Goal: Communication & Community: Answer question/provide support

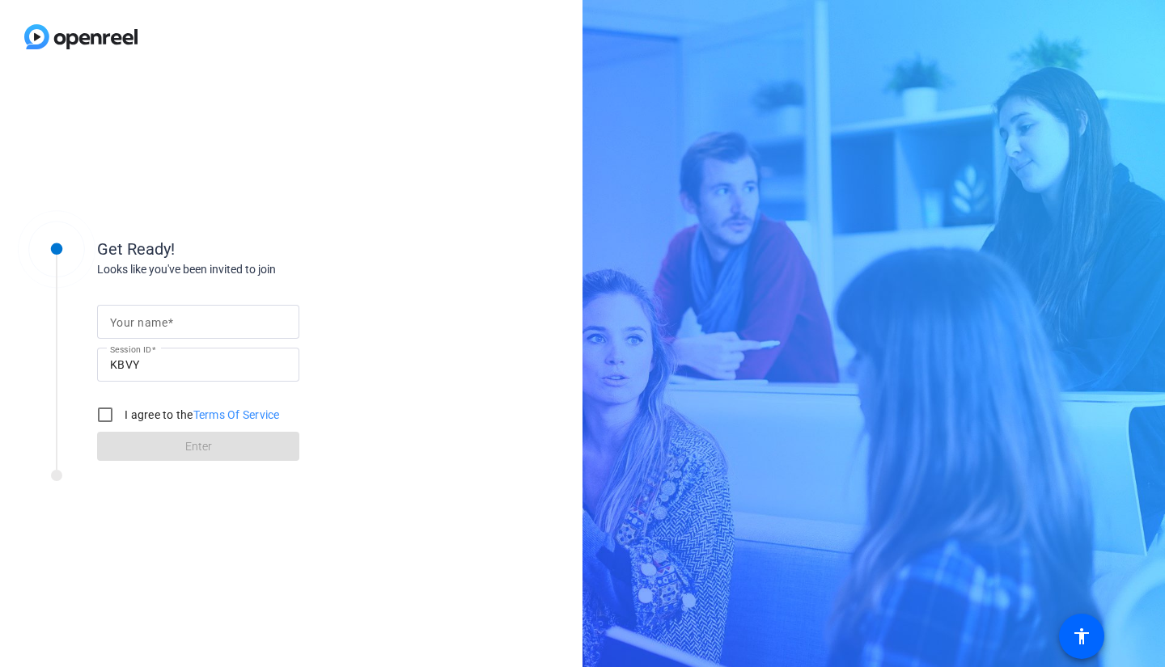
click at [147, 136] on div at bounding box center [198, 322] width 176 height 34
type input "[PERSON_NAME]"
click at [105, 136] on input "I agree to the Terms Of Service" at bounding box center [105, 415] width 32 height 32
checkbox input "true"
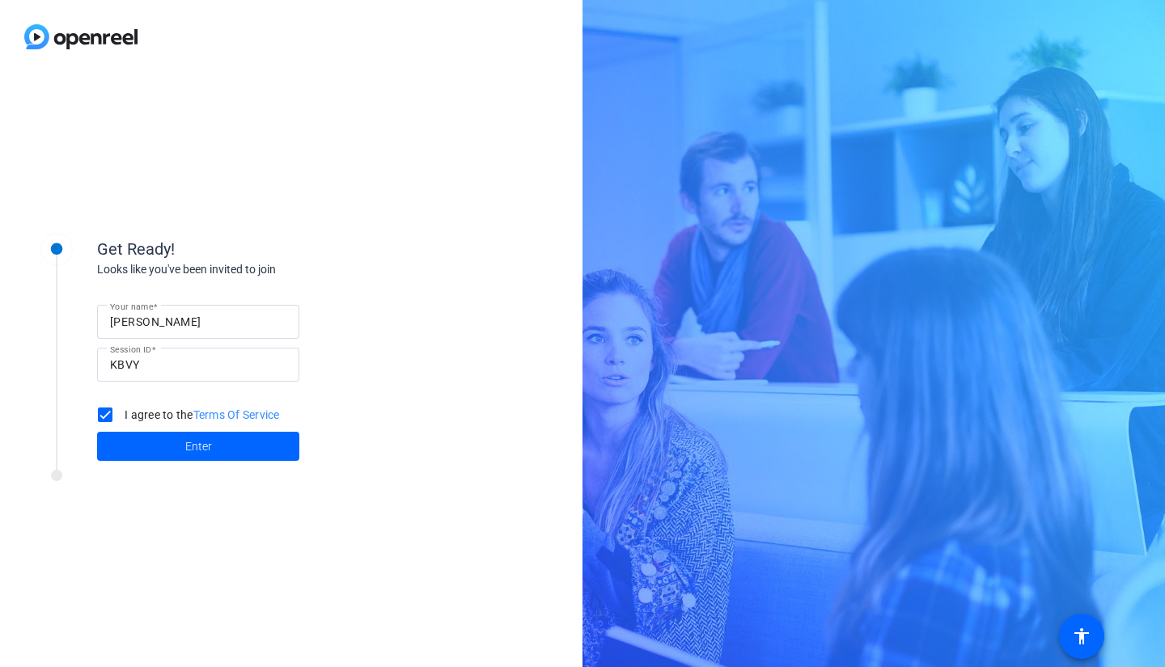
click at [170, 136] on span at bounding box center [198, 446] width 202 height 39
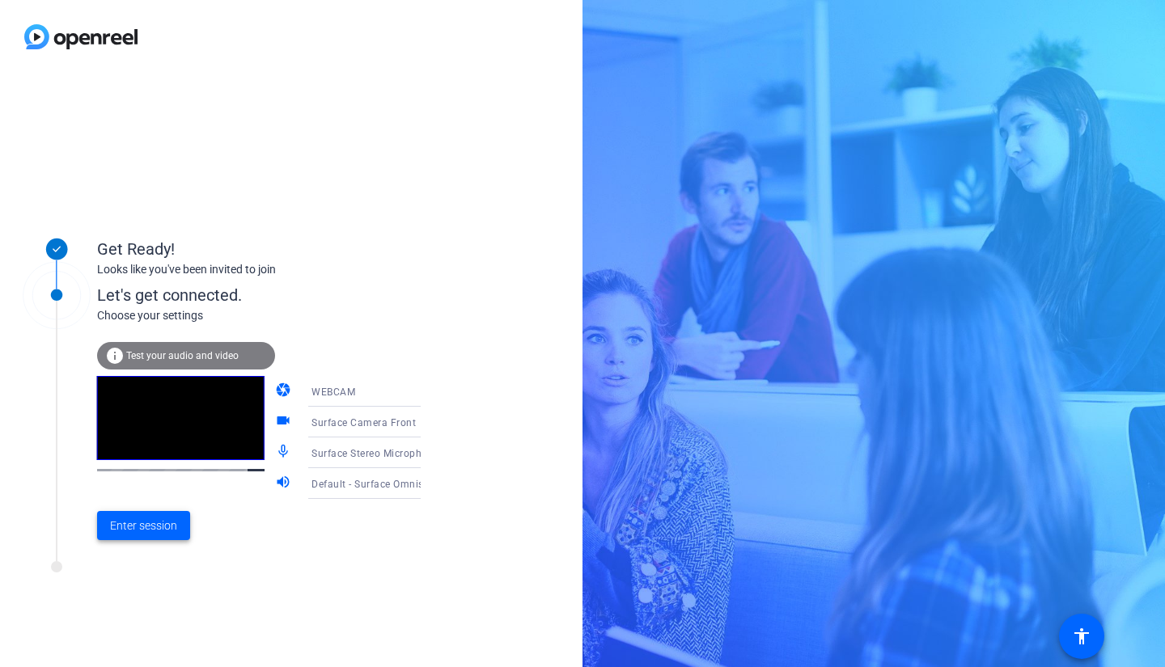
click at [158, 136] on span "Enter session" at bounding box center [143, 526] width 67 height 17
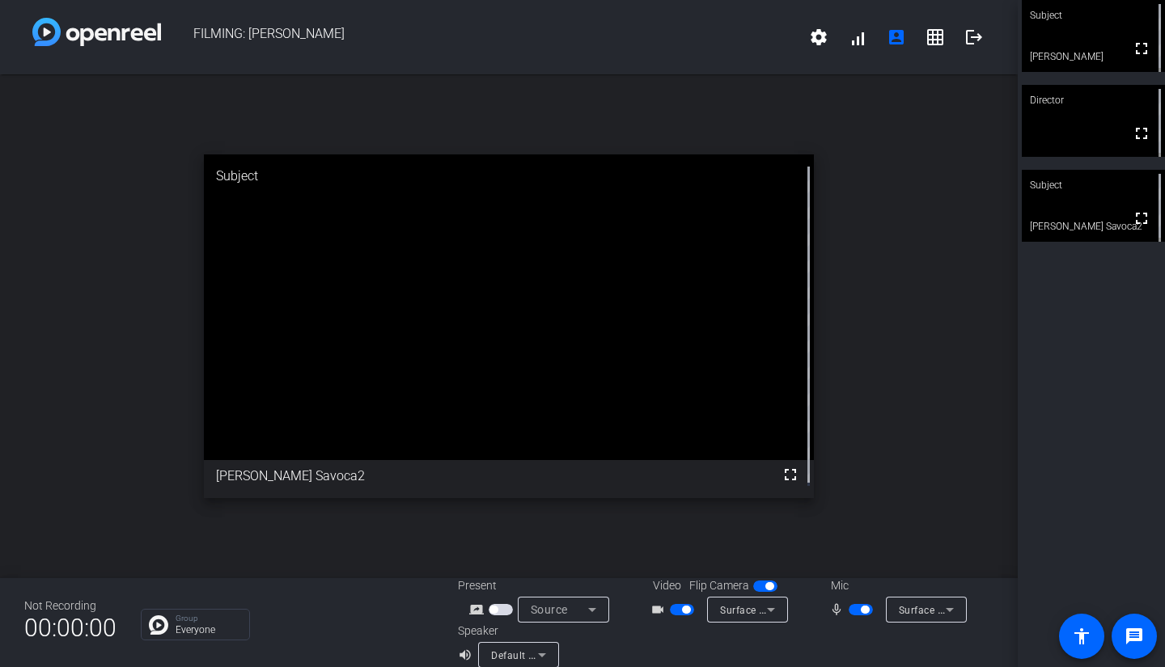
click at [430, 136] on span "button" at bounding box center [861, 609] width 24 height 11
click at [430, 136] on span "button" at bounding box center [854, 610] width 8 height 8
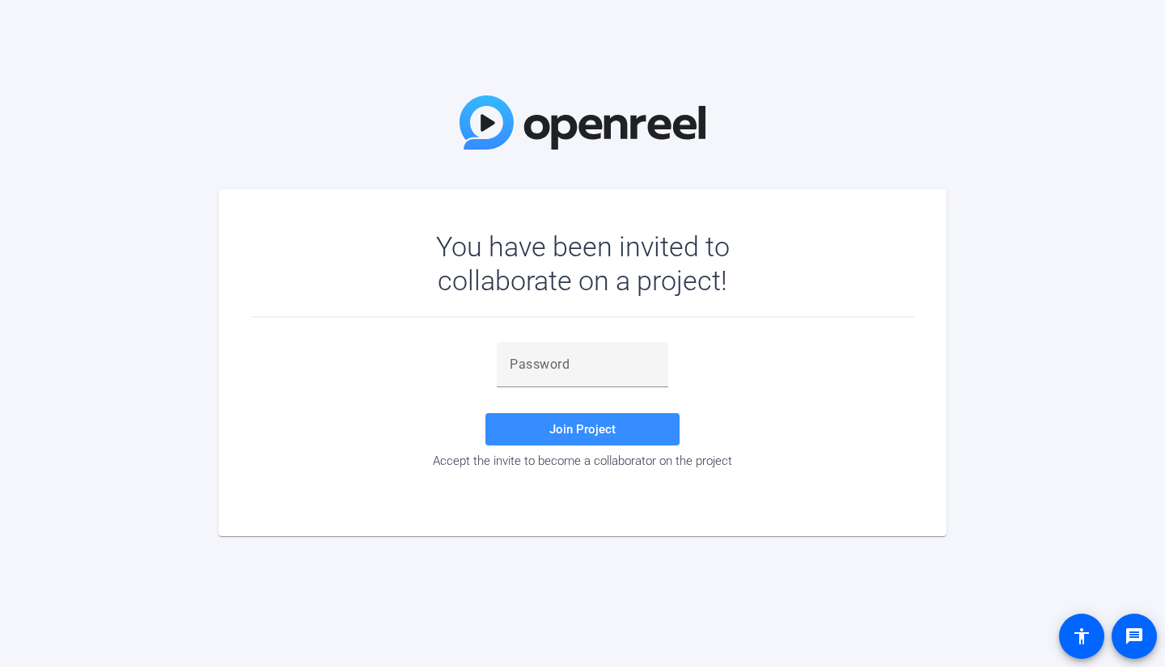
click at [561, 360] on input "text" at bounding box center [583, 364] width 146 height 19
paste input "ABIchh"
type input "ABIchh"
click at [572, 443] on span at bounding box center [582, 429] width 194 height 39
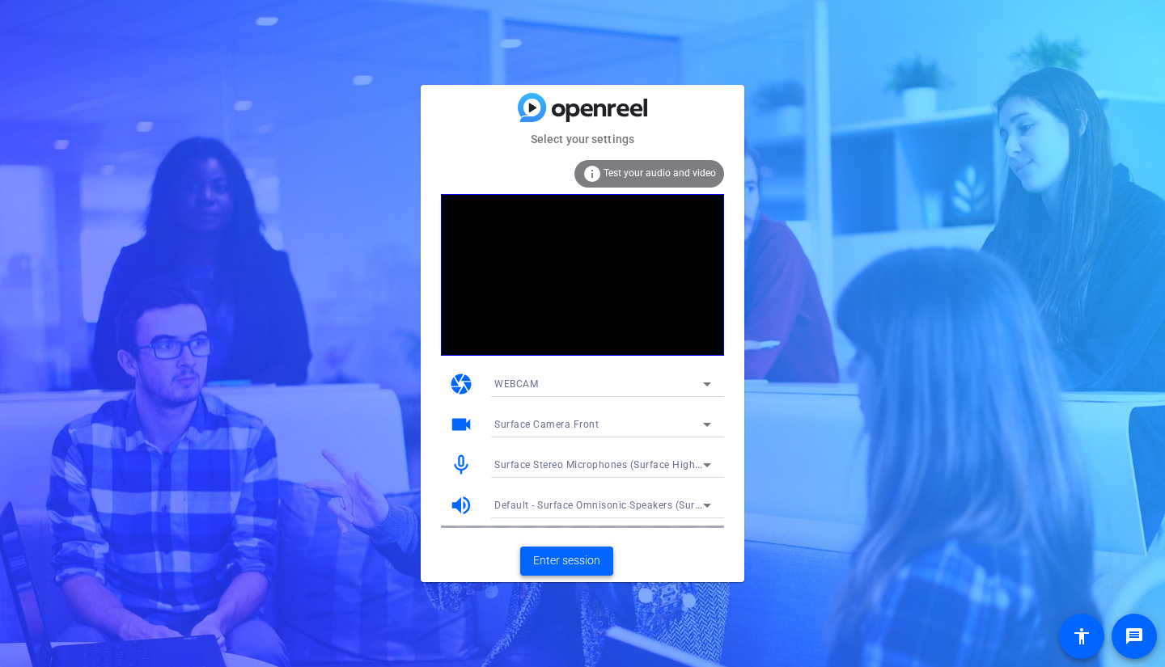
click at [573, 557] on span "Enter session" at bounding box center [566, 561] width 67 height 17
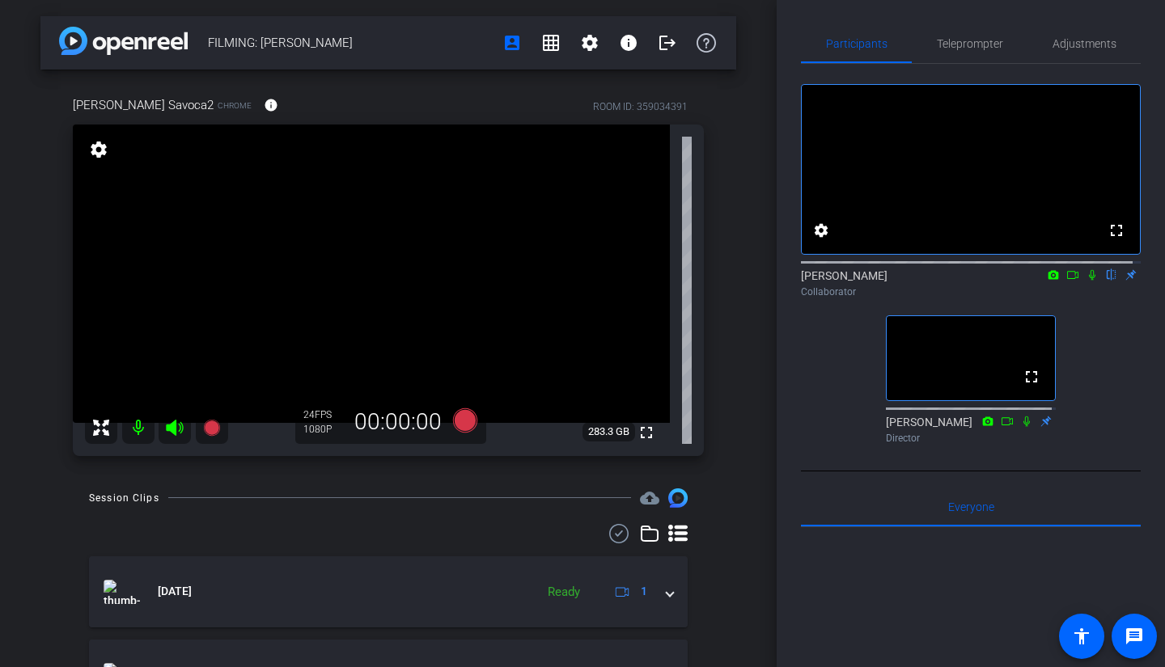
click at [1087, 281] on icon at bounding box center [1092, 274] width 13 height 11
click at [1088, 281] on icon at bounding box center [1092, 275] width 9 height 11
click at [1086, 281] on icon at bounding box center [1092, 274] width 13 height 11
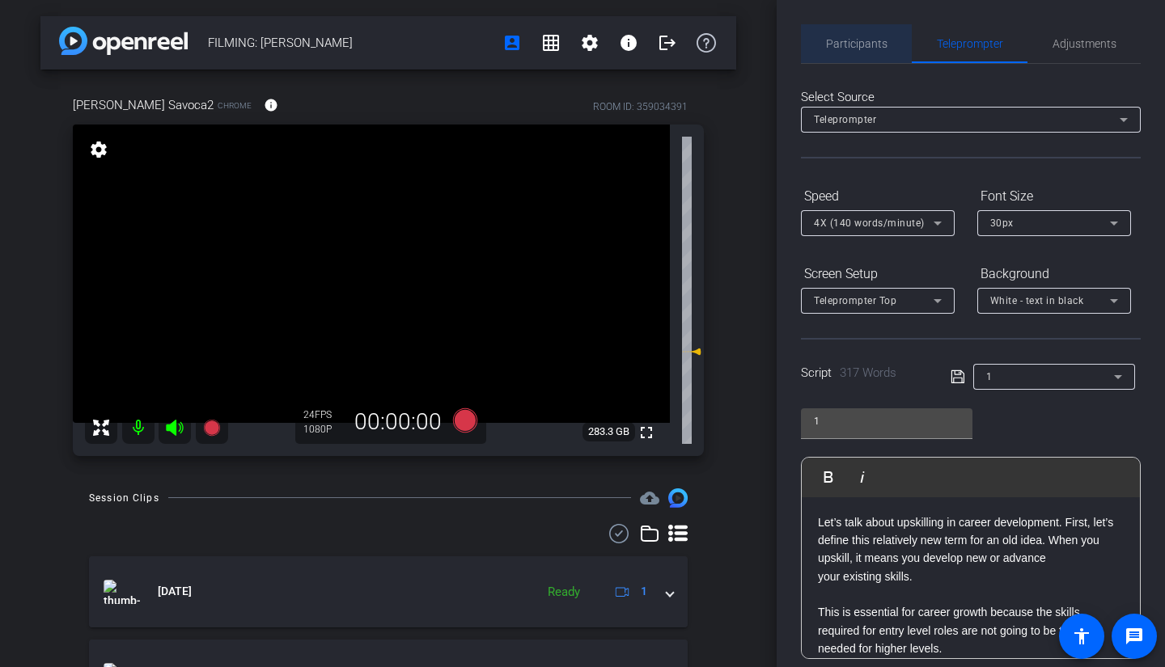
click at [858, 29] on span "Participants" at bounding box center [856, 43] width 61 height 39
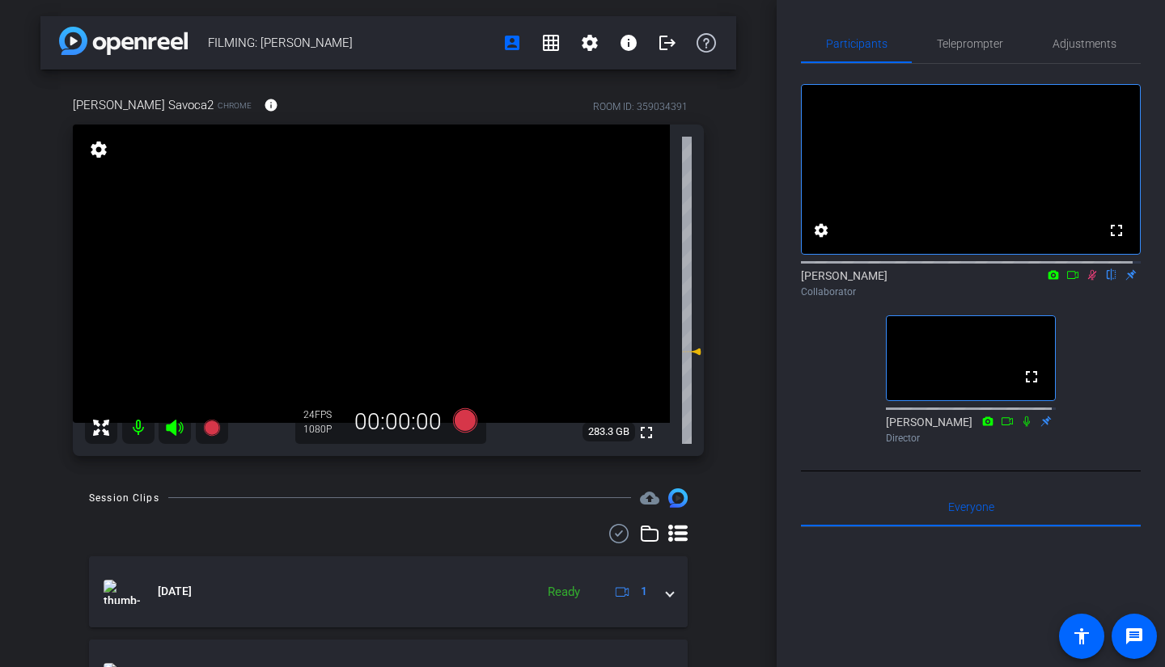
click at [1066, 281] on icon at bounding box center [1072, 274] width 13 height 11
click at [960, 44] on span "Teleprompter" at bounding box center [970, 43] width 66 height 11
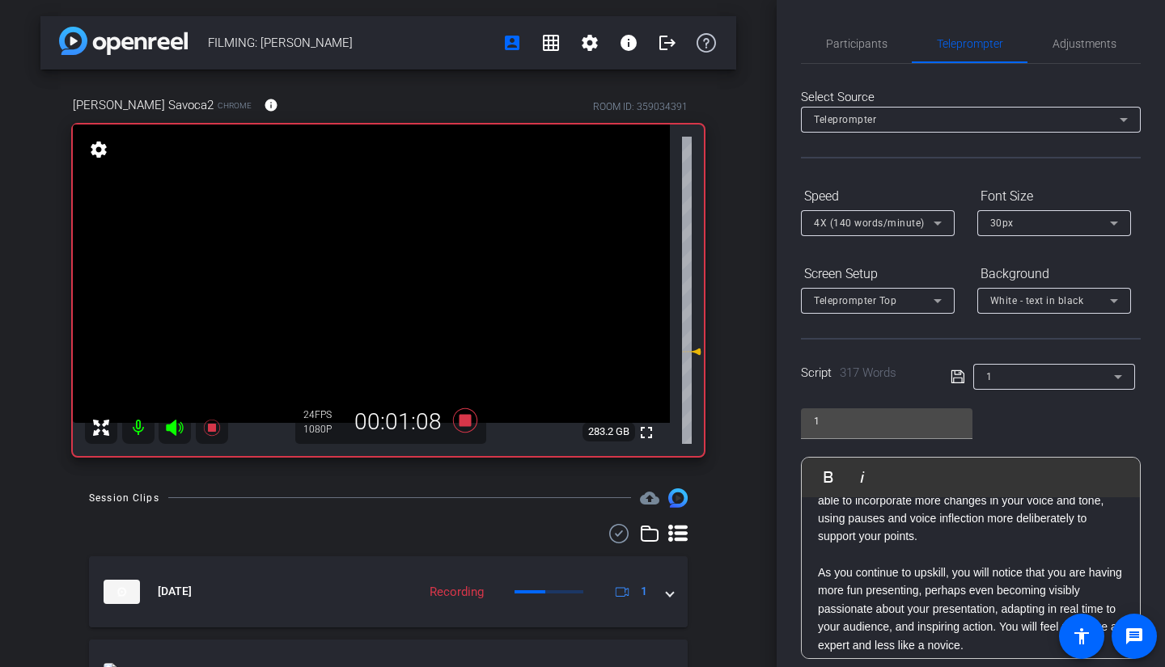
scroll to position [354, 0]
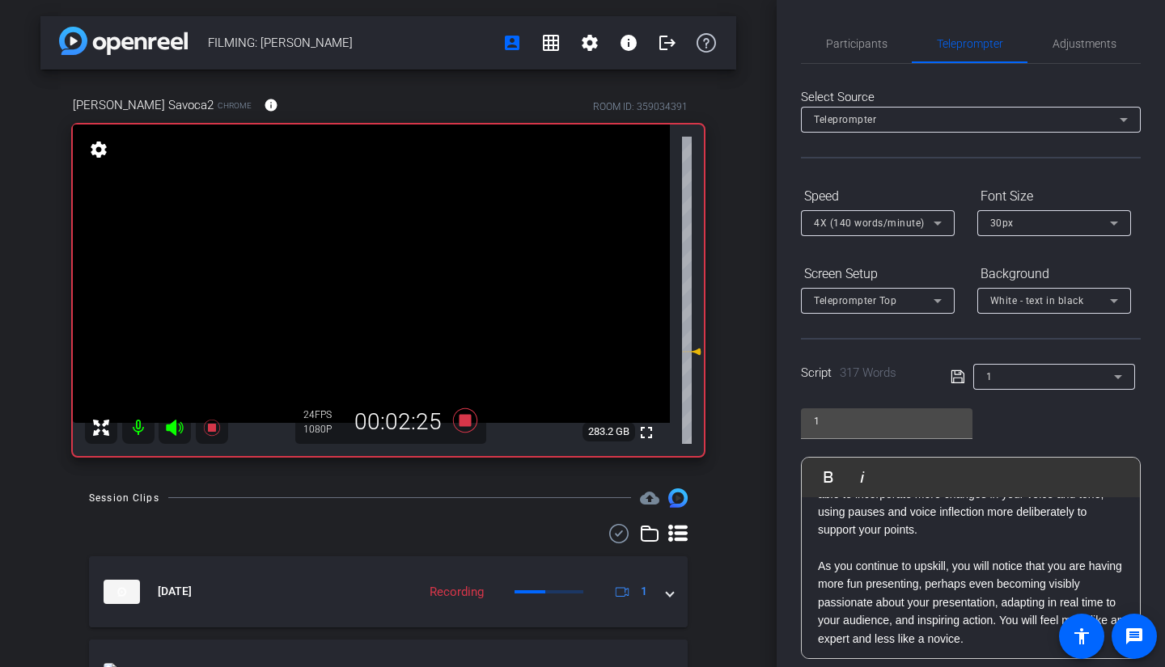
click at [861, 49] on span "Participants" at bounding box center [856, 43] width 61 height 11
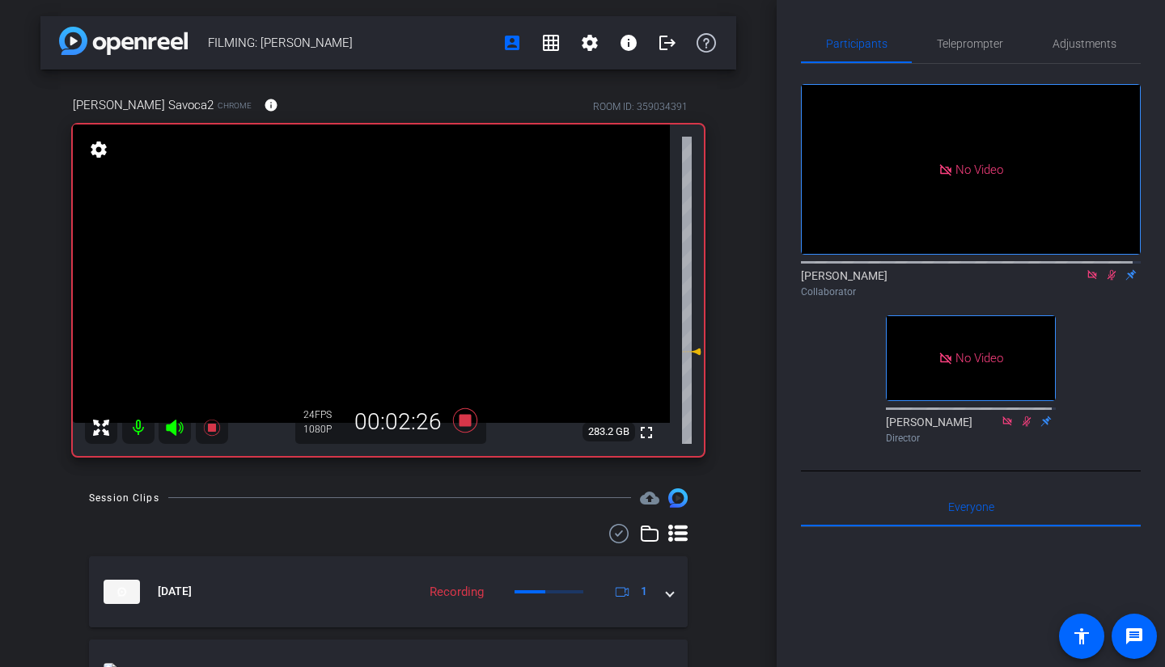
click at [983, 51] on span "Teleprompter" at bounding box center [970, 43] width 66 height 39
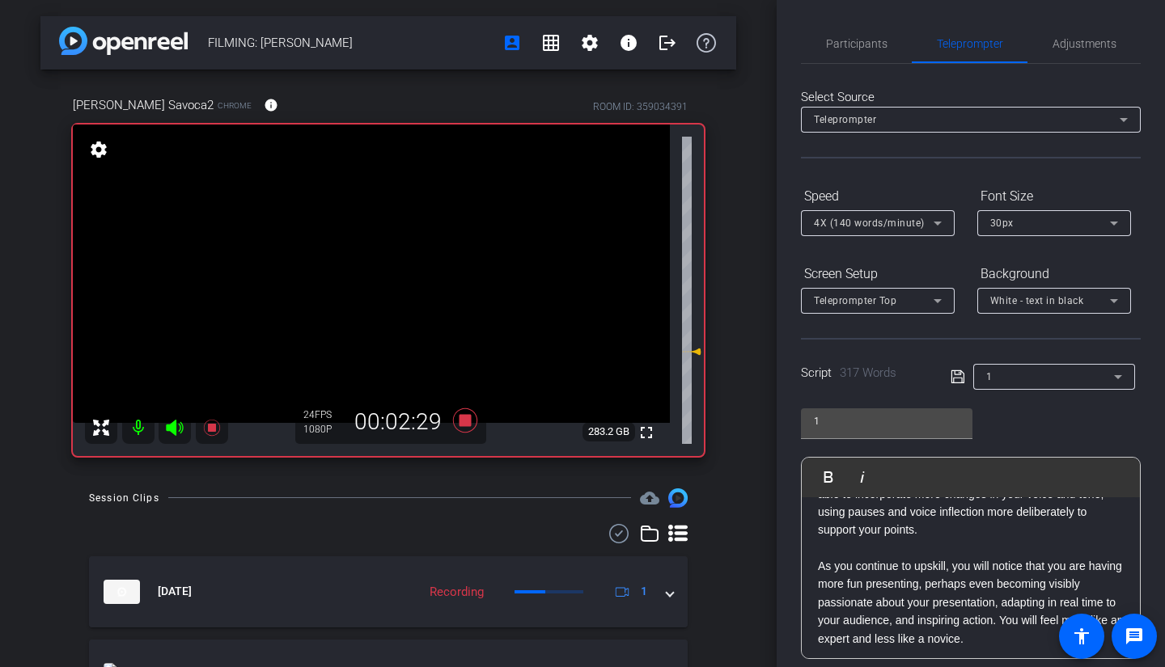
click at [860, 38] on span "Participants" at bounding box center [856, 43] width 61 height 11
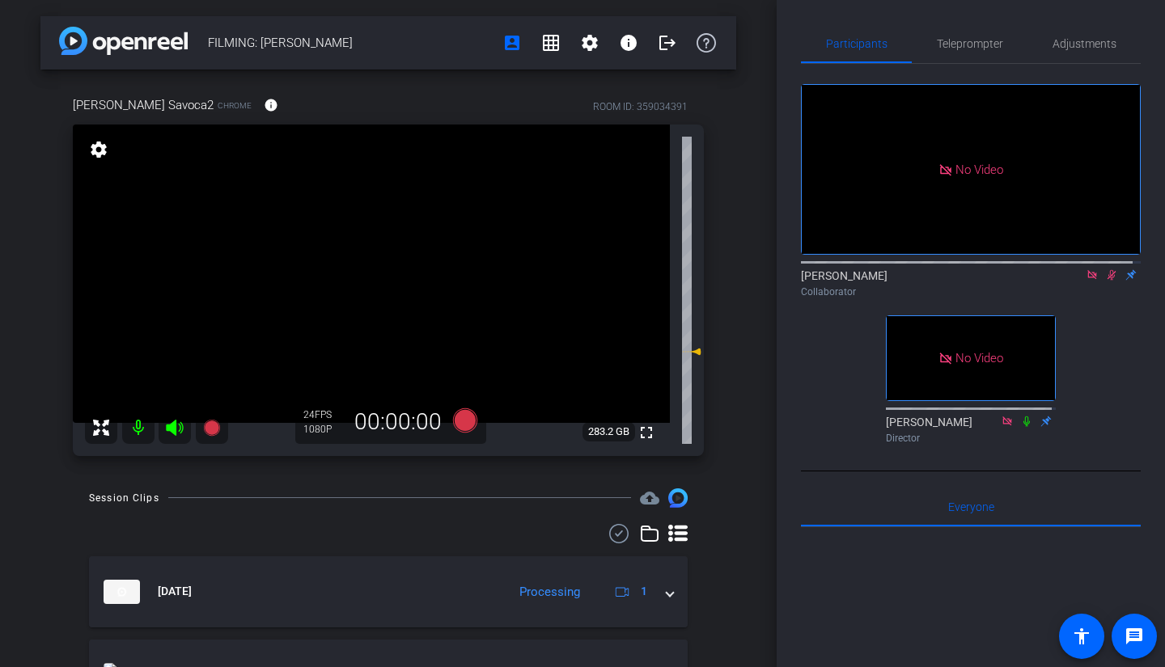
click at [1087, 270] on icon at bounding box center [1091, 274] width 9 height 9
click at [1086, 281] on icon at bounding box center [1092, 274] width 13 height 11
click at [1067, 279] on icon at bounding box center [1072, 275] width 11 height 8
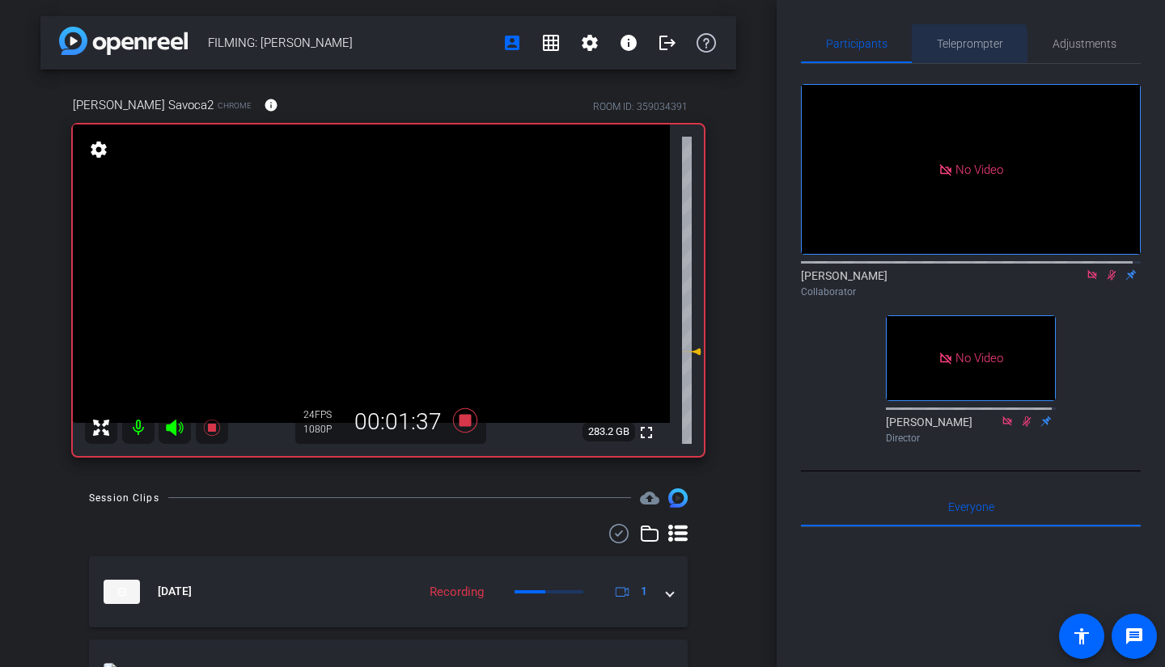
click at [945, 48] on span "Teleprompter" at bounding box center [970, 43] width 66 height 11
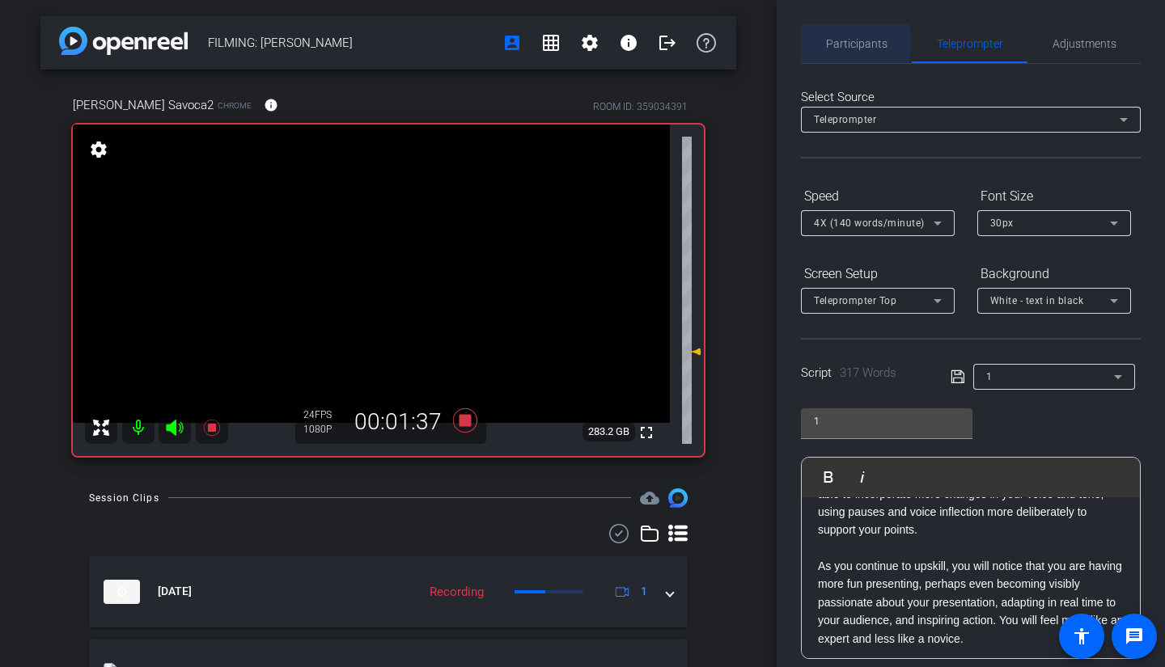
click at [848, 42] on span "Participants" at bounding box center [856, 43] width 61 height 11
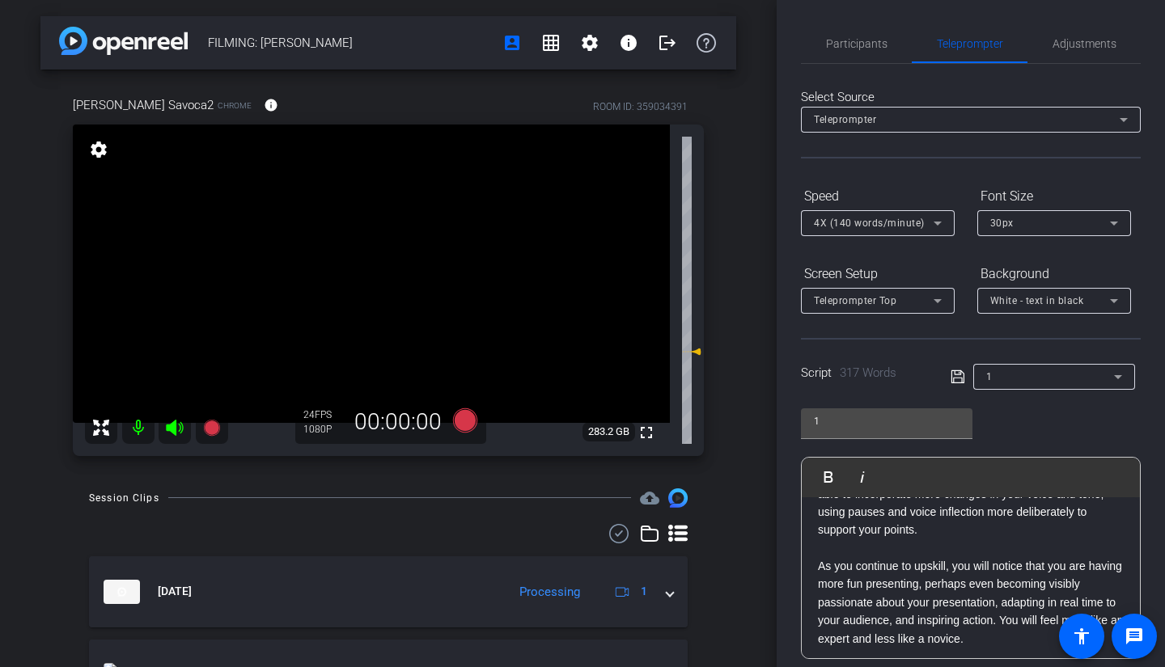
click at [851, 53] on span "Participants" at bounding box center [856, 43] width 61 height 39
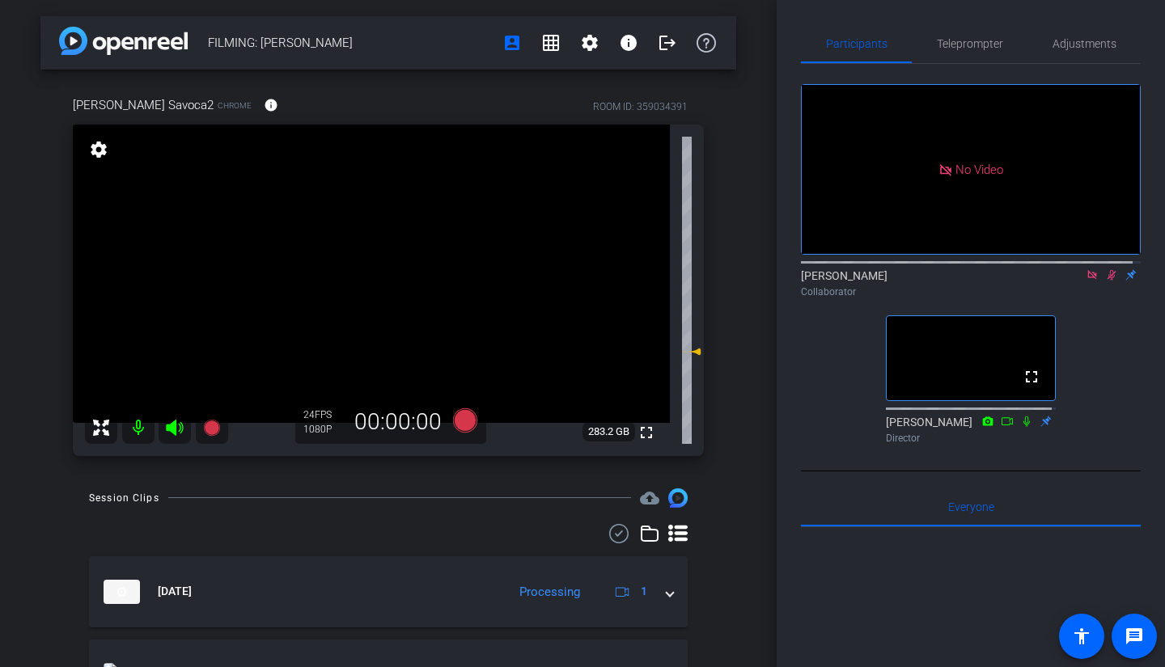
click at [1086, 269] on icon at bounding box center [1092, 274] width 13 height 11
click at [1088, 281] on icon at bounding box center [1092, 275] width 9 height 11
click at [1089, 281] on icon at bounding box center [1092, 275] width 6 height 11
click at [1063, 282] on mat-icon at bounding box center [1072, 275] width 19 height 15
click at [1087, 279] on icon at bounding box center [1091, 274] width 9 height 9
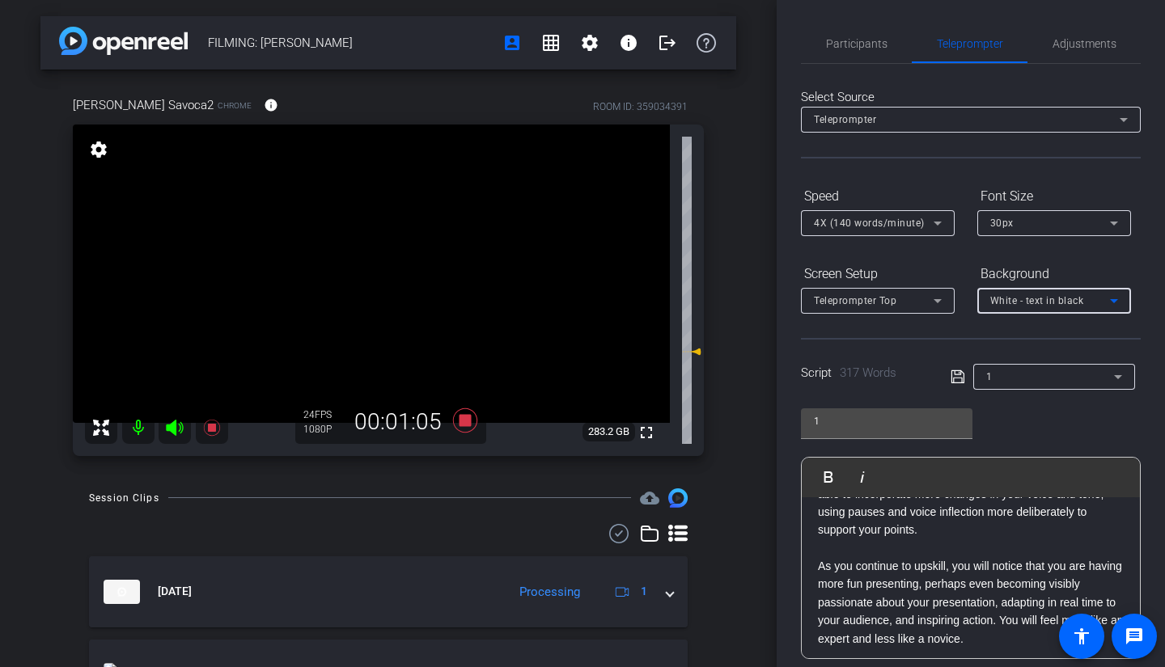
click at [1087, 291] on div "White - text in black" at bounding box center [1050, 300] width 120 height 20
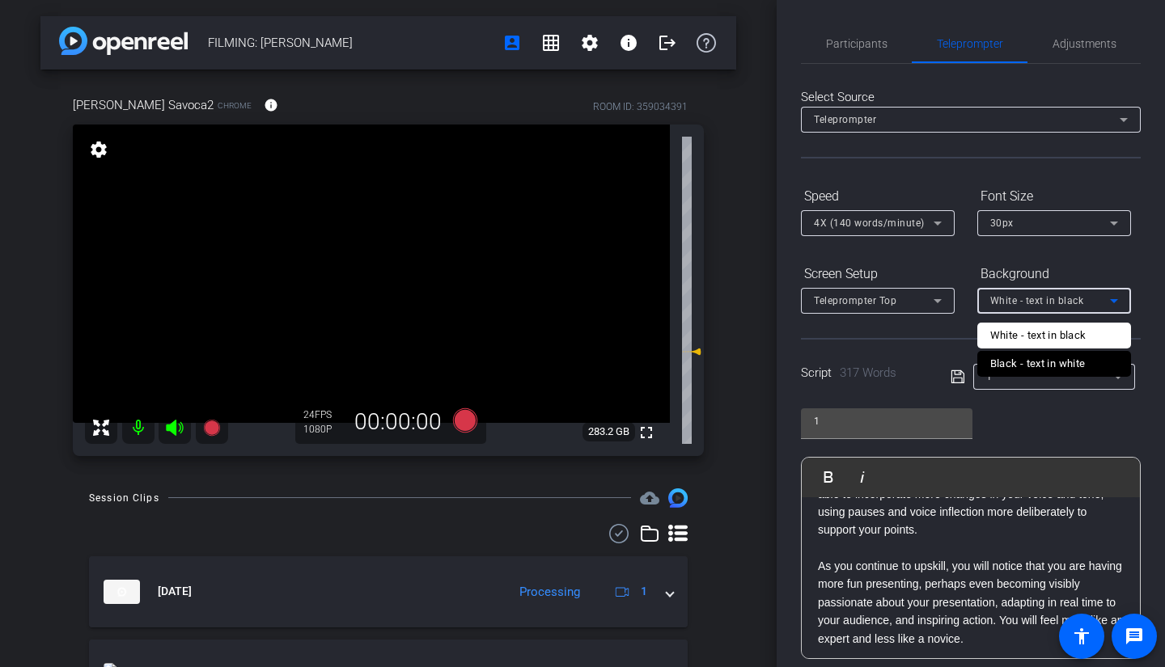
click at [854, 44] on div at bounding box center [582, 333] width 1165 height 667
click at [863, 49] on span "Participants" at bounding box center [856, 43] width 61 height 11
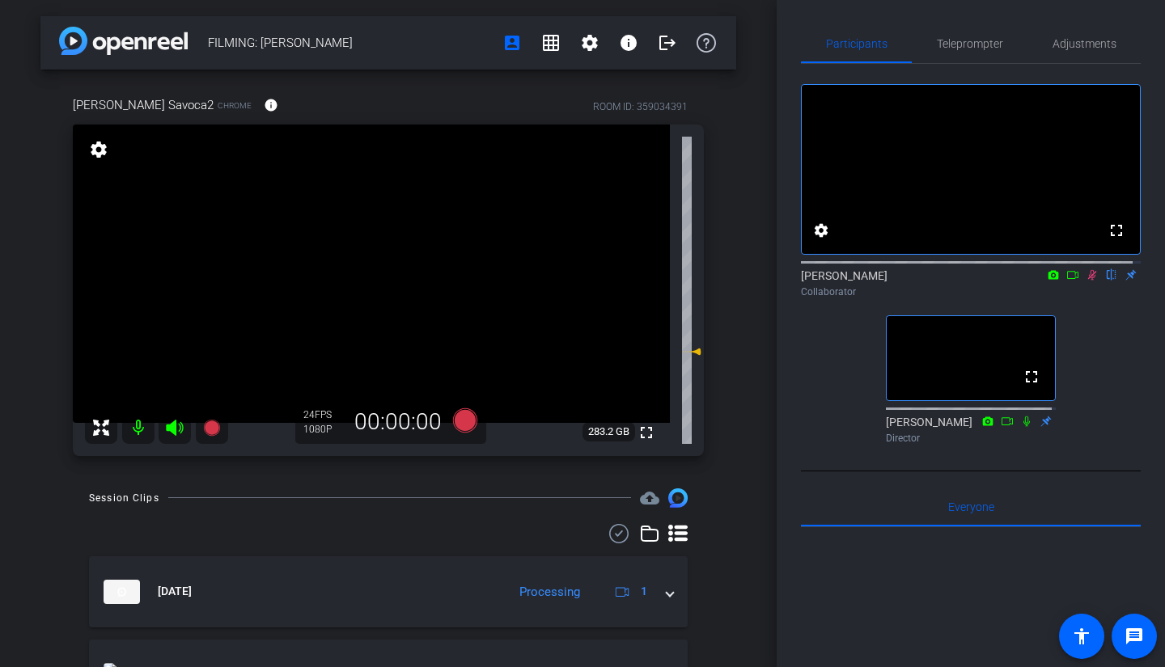
click at [1088, 281] on icon at bounding box center [1092, 275] width 9 height 11
click at [1089, 281] on icon at bounding box center [1092, 275] width 6 height 11
click at [1086, 281] on icon at bounding box center [1092, 274] width 13 height 11
type input "2"
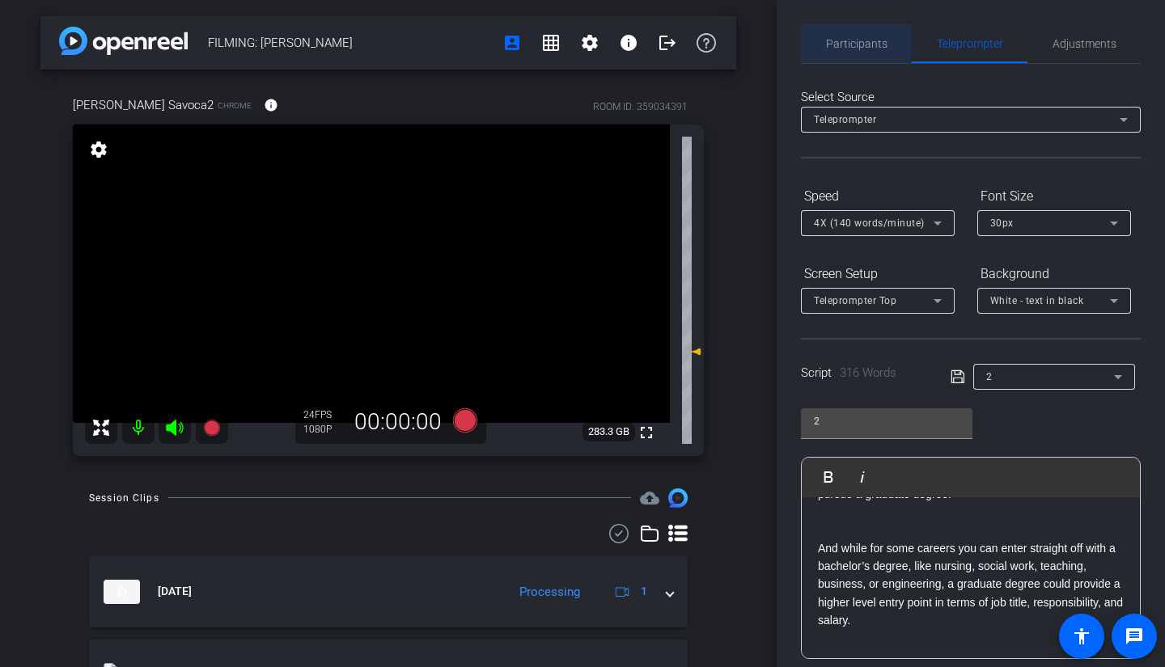
click at [856, 41] on span "Participants" at bounding box center [856, 43] width 61 height 11
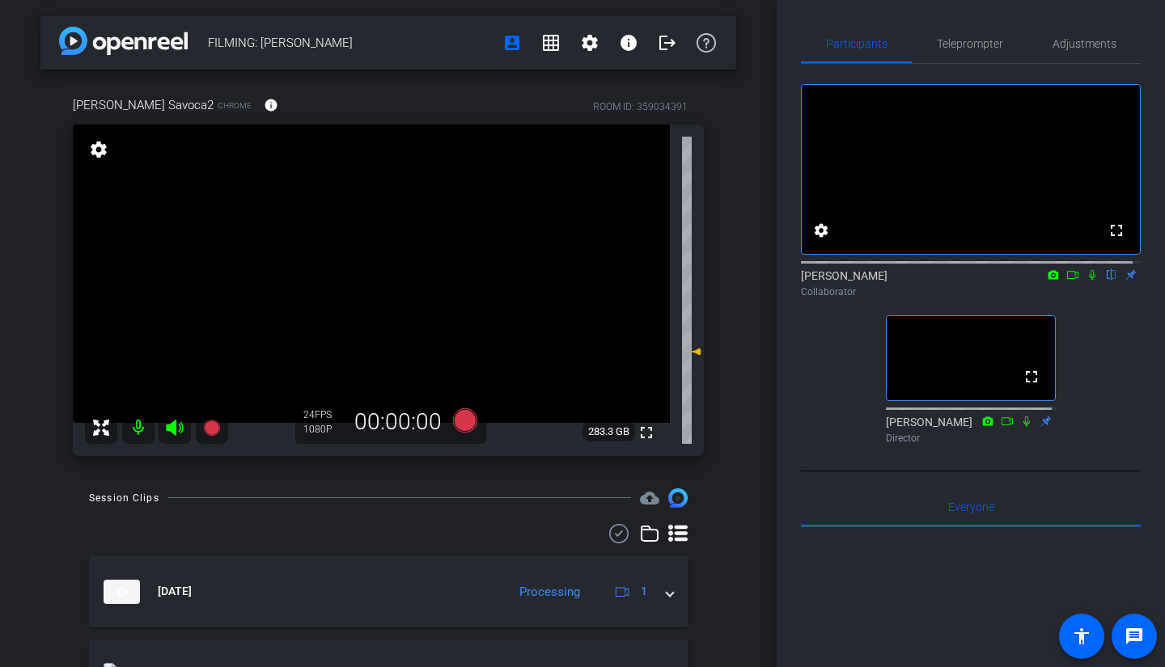
click at [1086, 281] on icon at bounding box center [1092, 274] width 13 height 11
click at [1069, 281] on icon at bounding box center [1072, 274] width 13 height 11
click at [1086, 281] on icon at bounding box center [1092, 274] width 13 height 11
click at [1088, 281] on icon at bounding box center [1092, 275] width 9 height 11
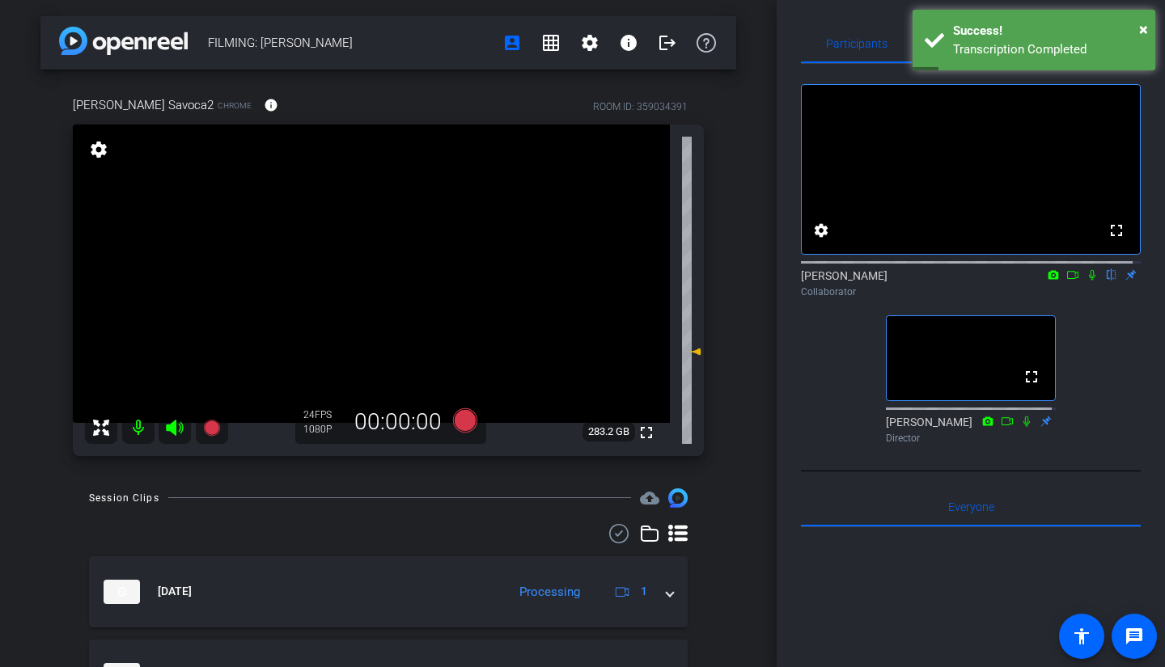
click at [1086, 281] on icon at bounding box center [1092, 274] width 13 height 11
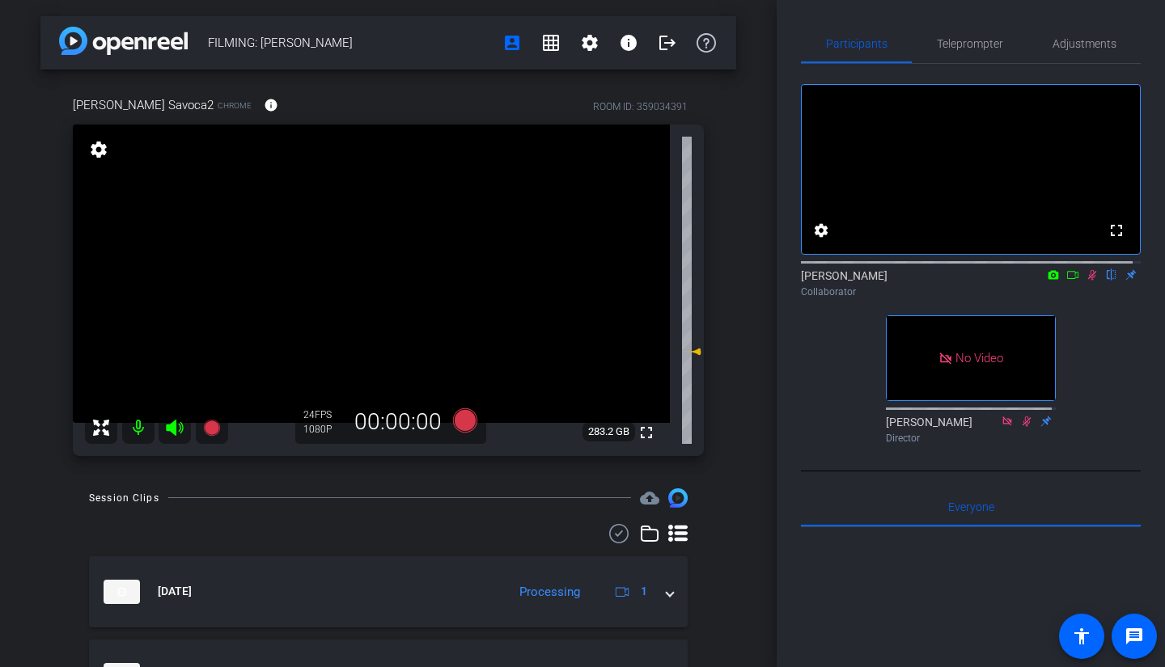
click at [1066, 281] on icon at bounding box center [1072, 274] width 13 height 11
click at [1086, 281] on icon at bounding box center [1092, 274] width 13 height 11
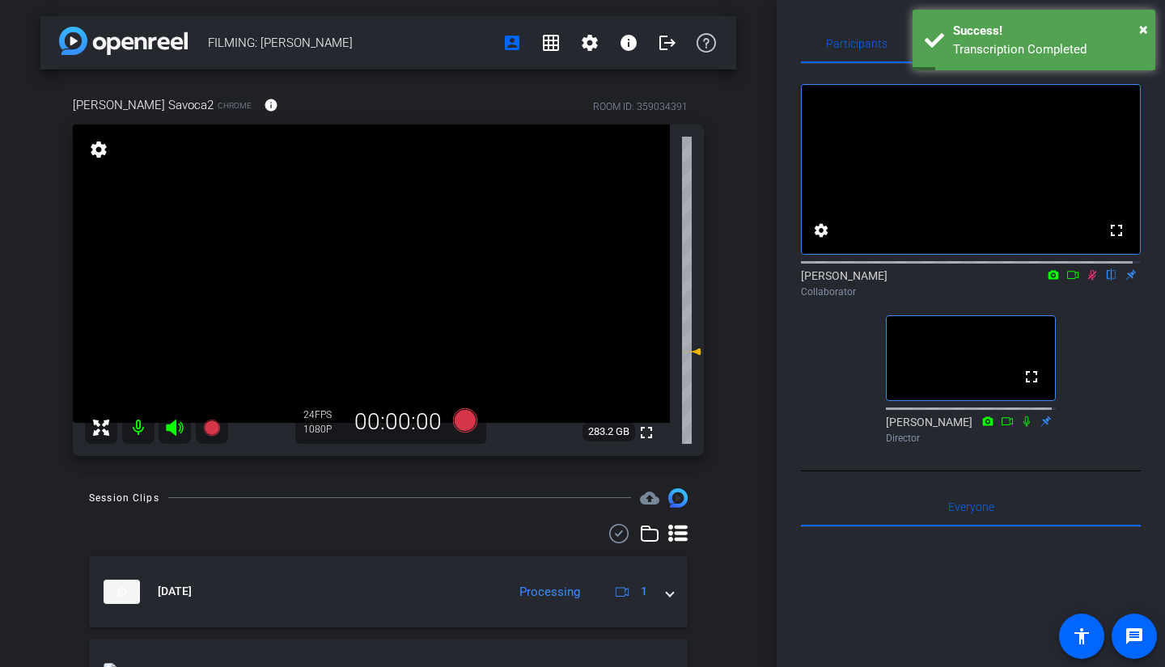
click at [1086, 281] on icon at bounding box center [1092, 274] width 13 height 11
